Goal: Find specific page/section: Find specific page/section

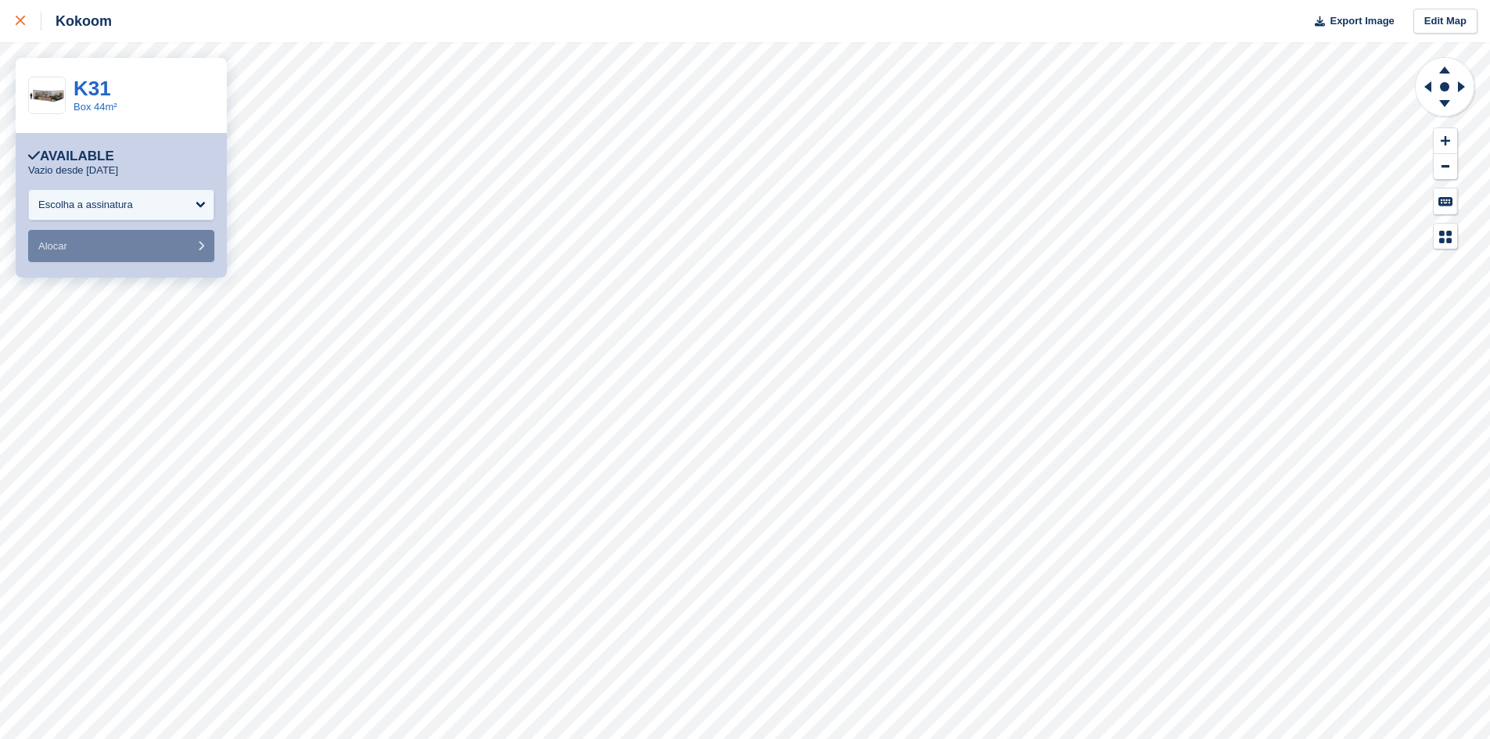
click at [23, 21] on icon at bounding box center [20, 20] width 9 height 9
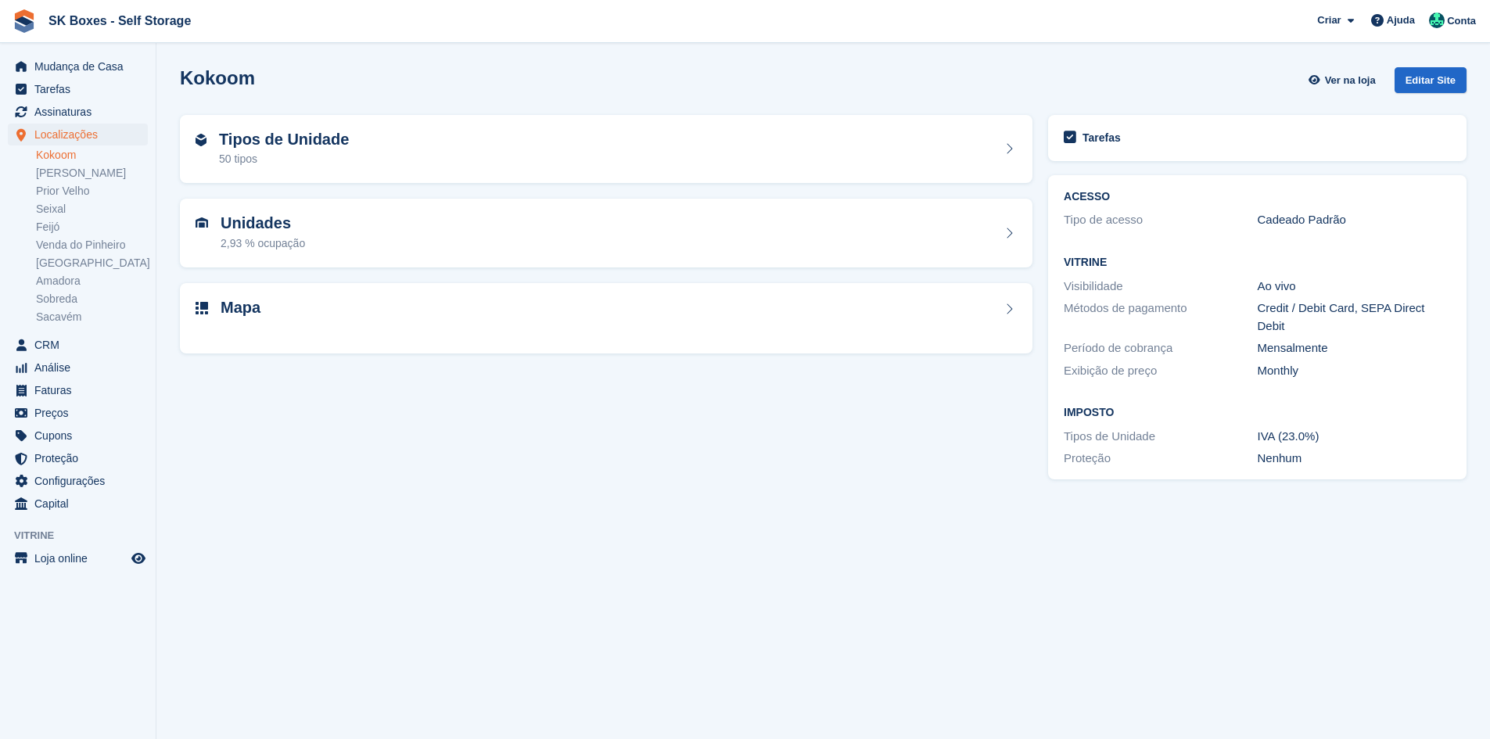
click at [23, 20] on img at bounding box center [24, 20] width 23 height 23
click at [74, 296] on link "Sobreda" at bounding box center [92, 299] width 112 height 15
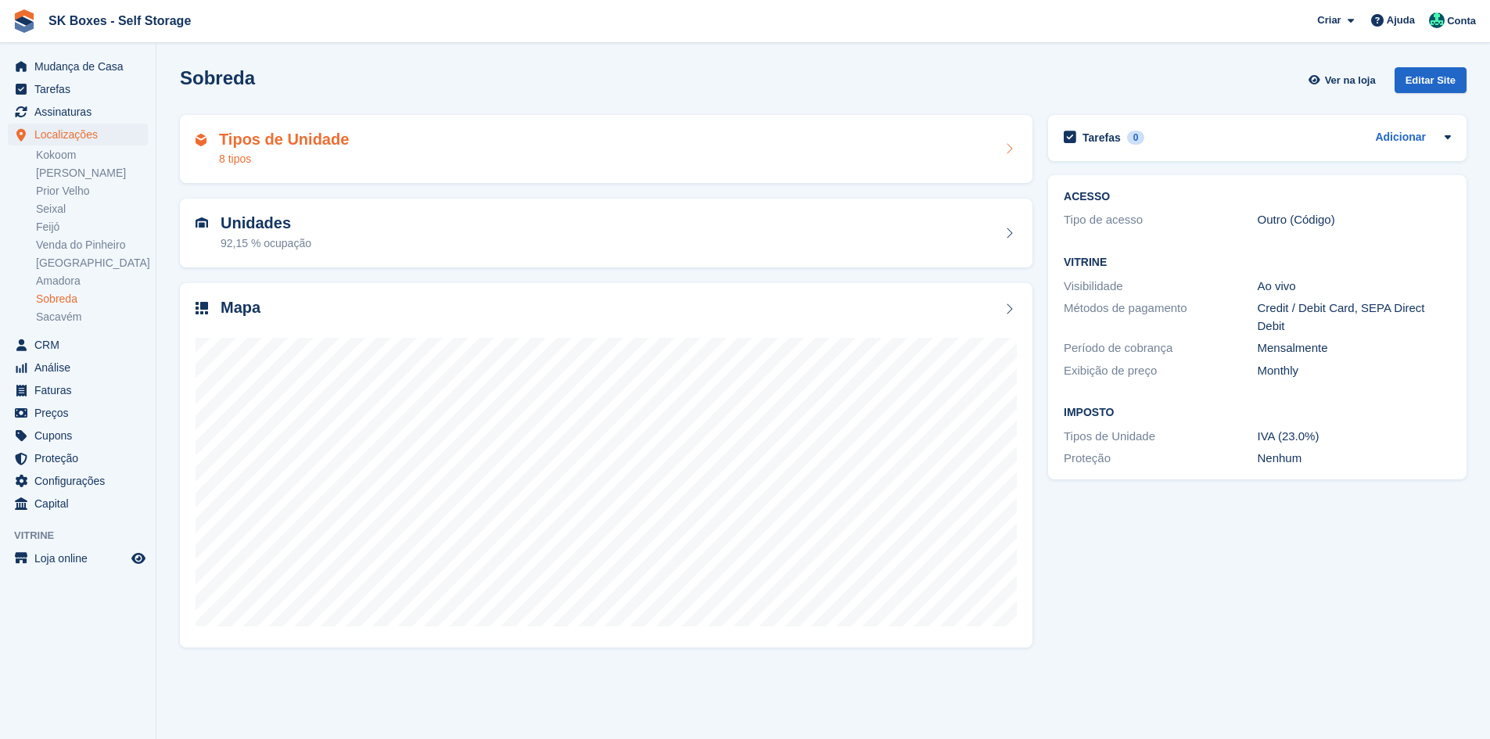
click at [253, 151] on div "8 tipos" at bounding box center [284, 159] width 130 height 16
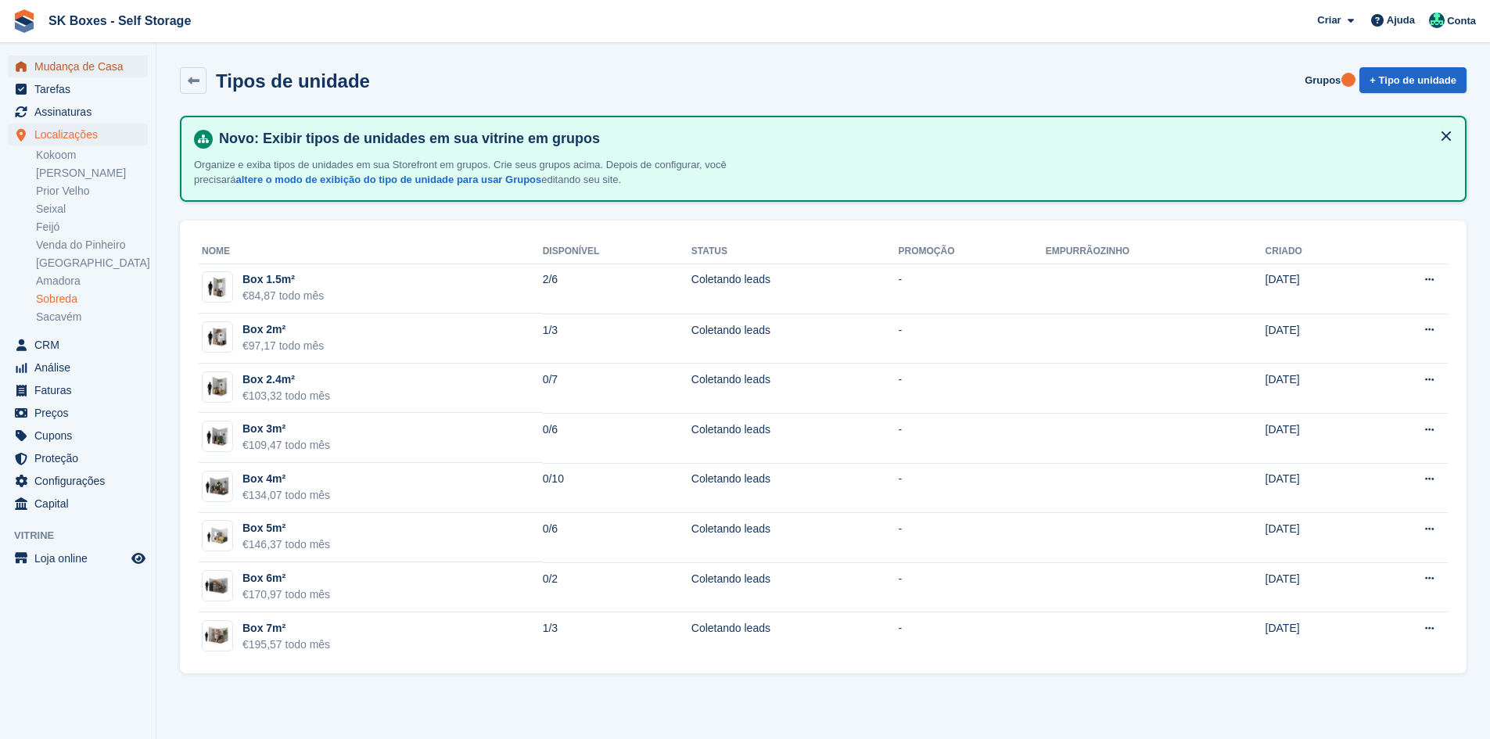
click at [88, 60] on span "Mudança de Casa" at bounding box center [81, 67] width 94 height 22
